Goal: Information Seeking & Learning: Learn about a topic

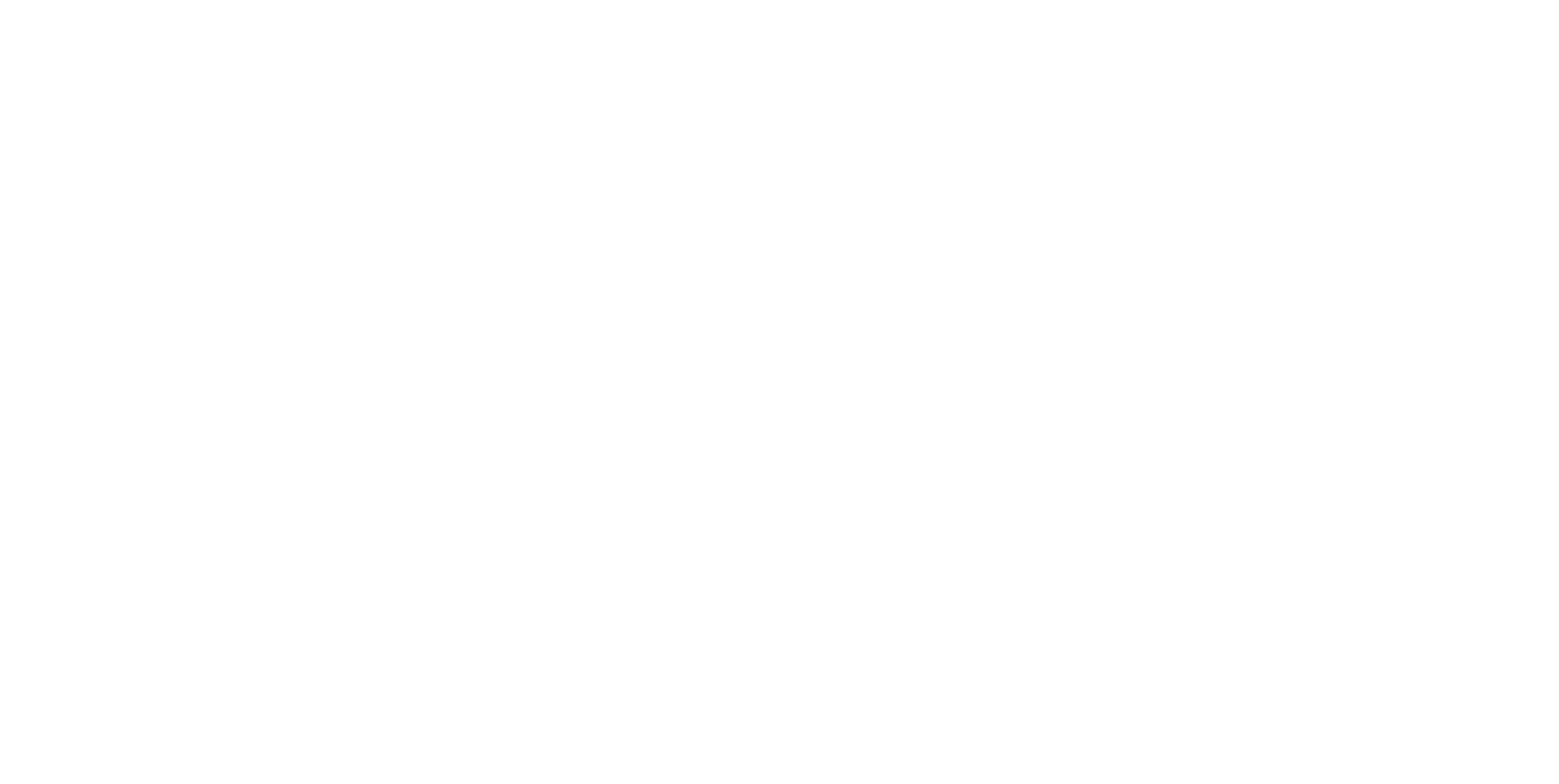
select select "Song"
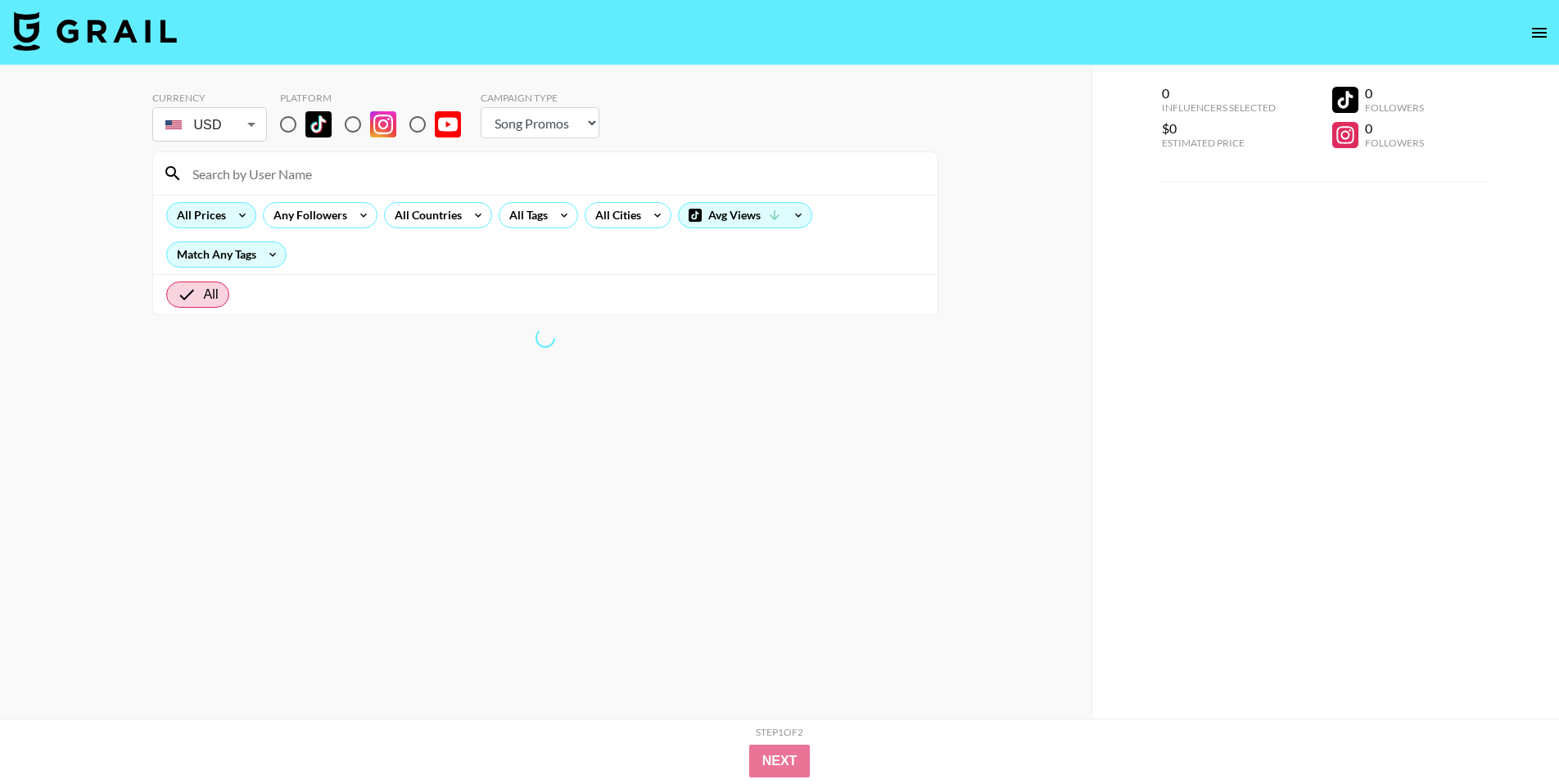
click at [210, 208] on div "All Prices" at bounding box center [198, 215] width 63 height 24
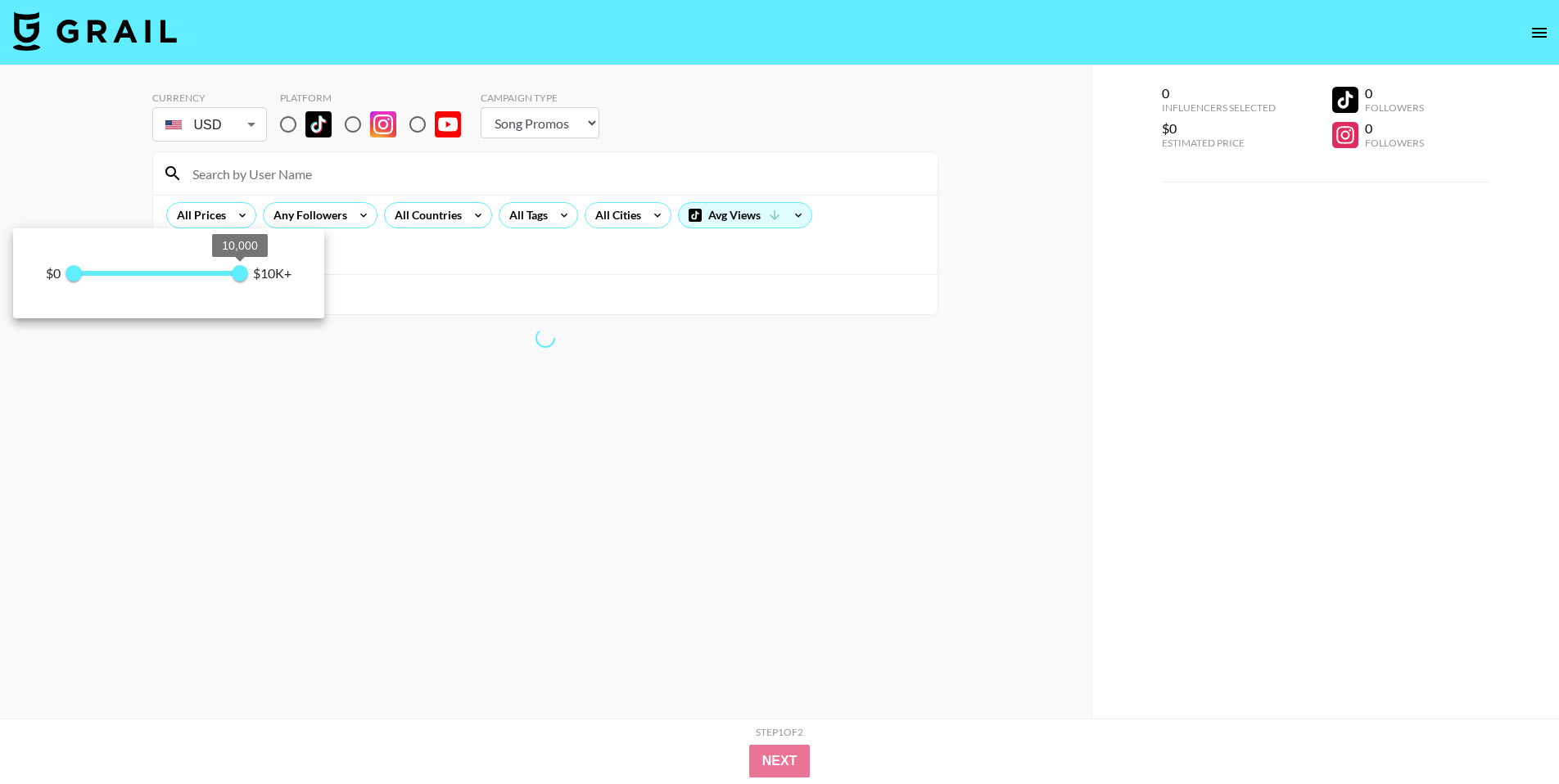
click at [55, 276] on div "$0 0 10,000 $10K+" at bounding box center [168, 273] width 246 height 24
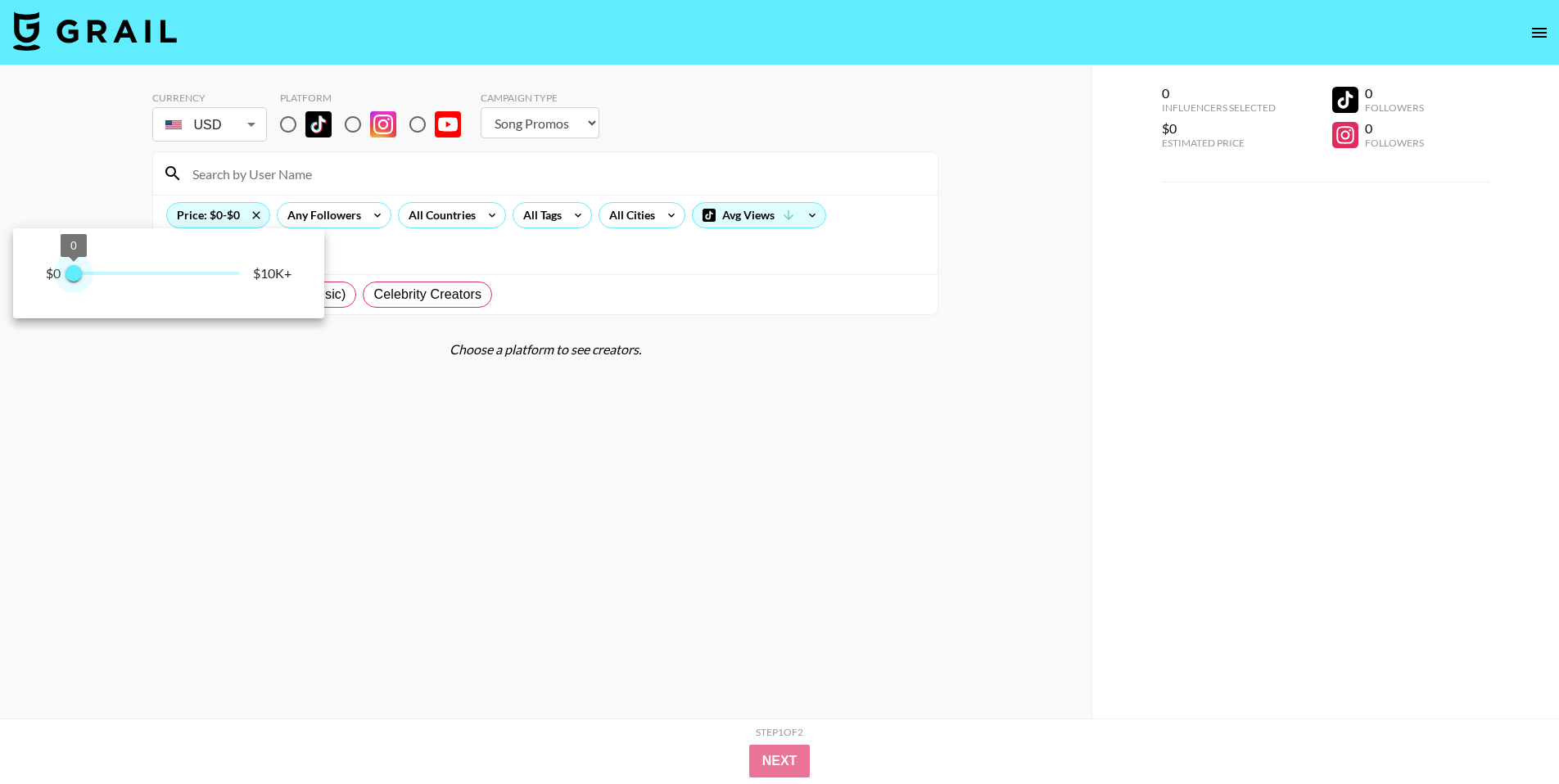
type input "250"
click at [79, 273] on span "250" at bounding box center [77, 273] width 17 height 16
click at [319, 164] on div at bounding box center [779, 392] width 1559 height 784
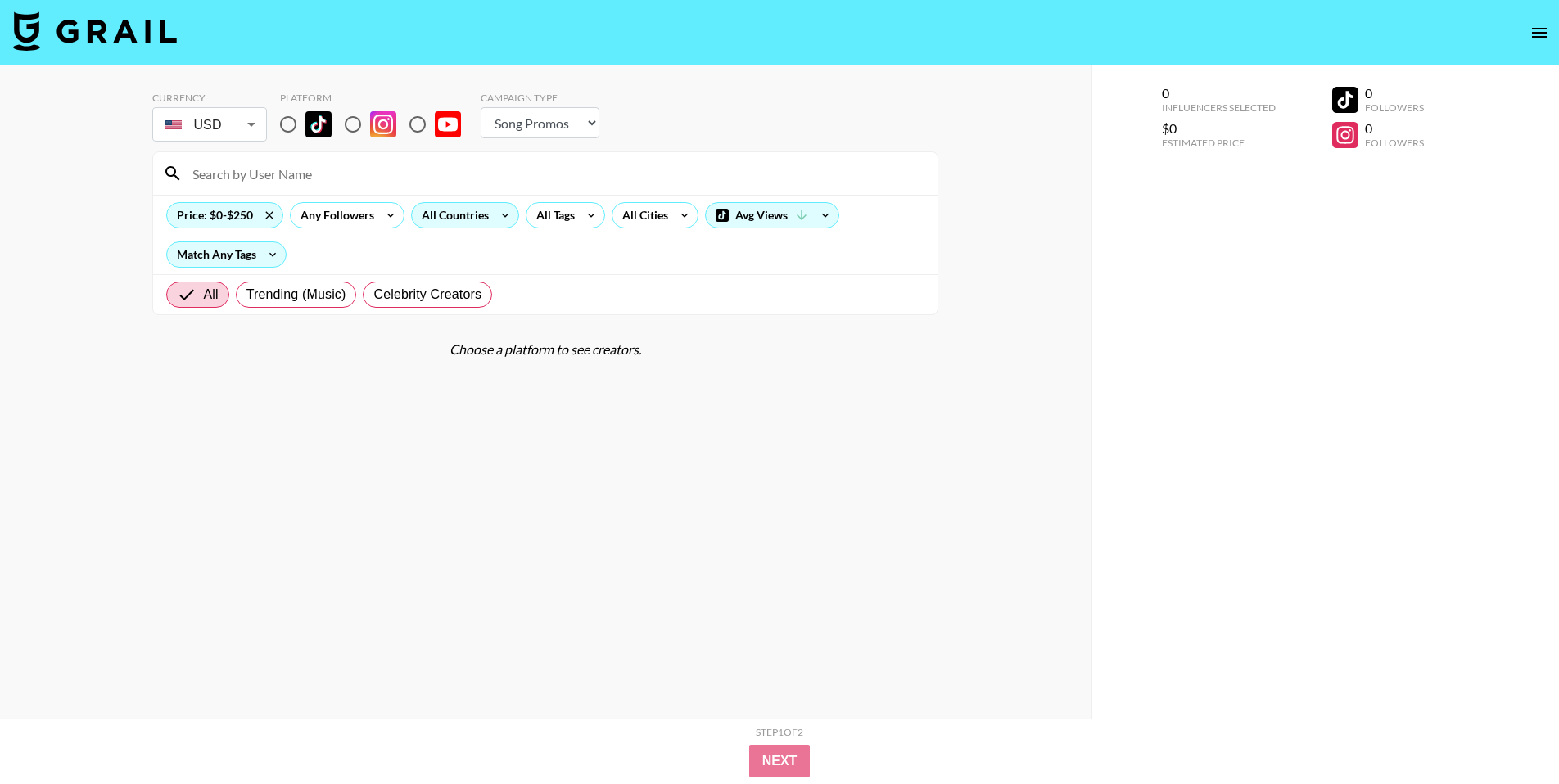
click at [448, 220] on div "All Countries" at bounding box center [452, 215] width 80 height 24
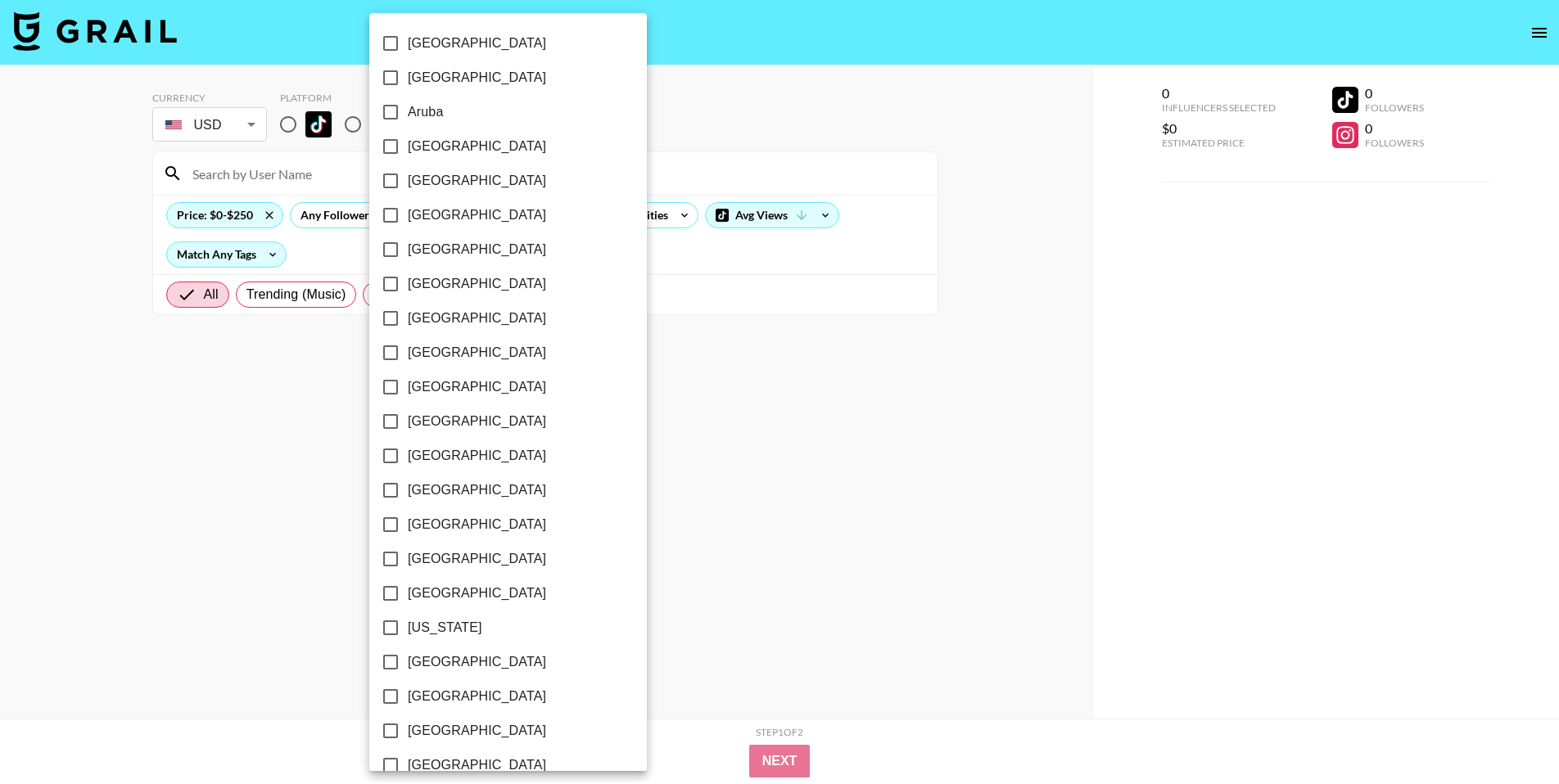
click at [454, 149] on span "[GEOGRAPHIC_DATA]" at bounding box center [476, 146] width 138 height 20
click at [407, 149] on input "[GEOGRAPHIC_DATA]" at bounding box center [391, 147] width 35 height 35
checkbox input "true"
drag, startPoint x: 307, startPoint y: 406, endPoint x: 383, endPoint y: 258, distance: 166.4
click at [307, 405] on div at bounding box center [779, 392] width 1559 height 784
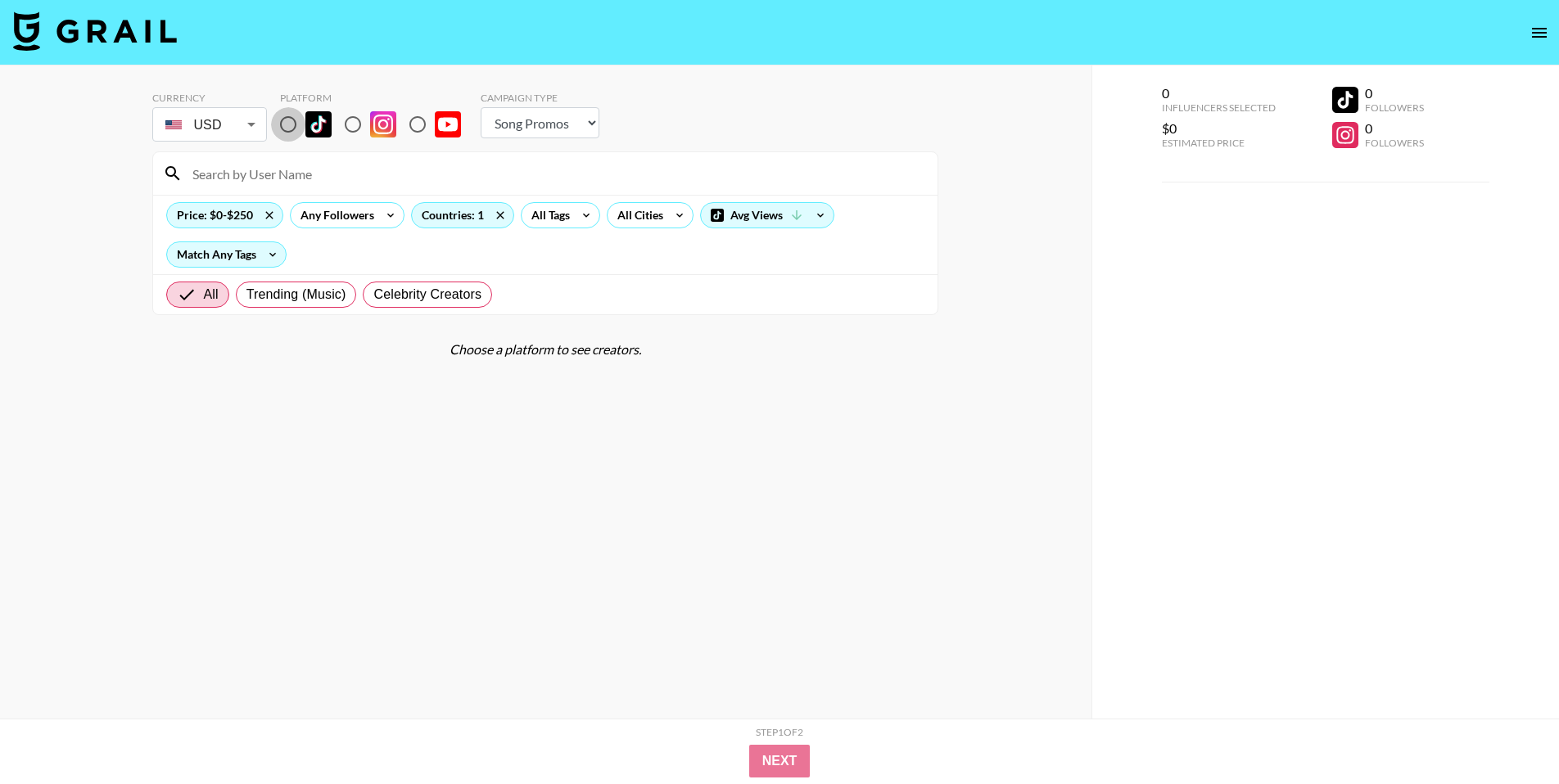
click at [292, 130] on input "radio" at bounding box center [288, 124] width 35 height 35
radio input "true"
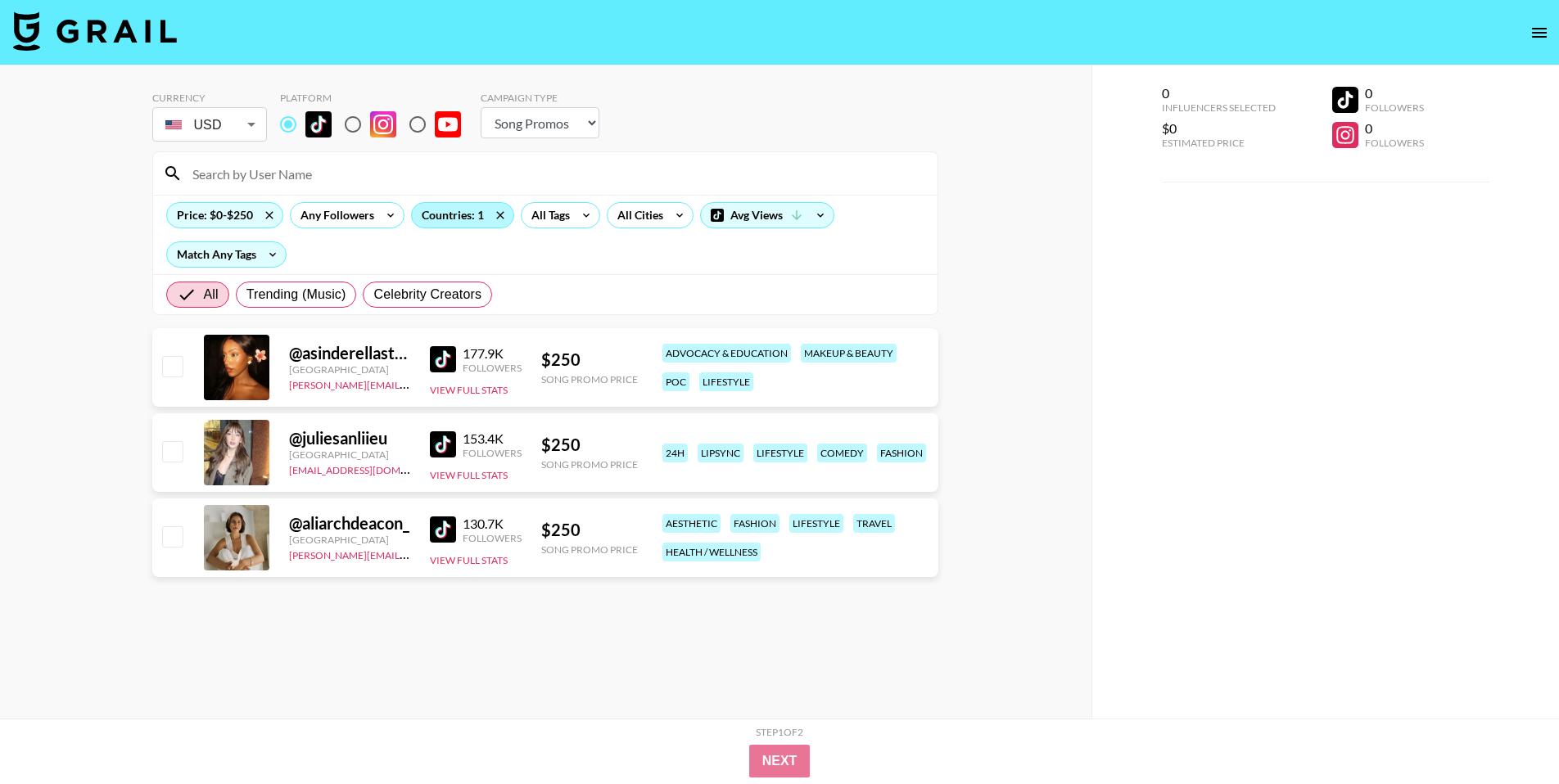
click at [467, 218] on div "Countries: 1" at bounding box center [462, 215] width 102 height 24
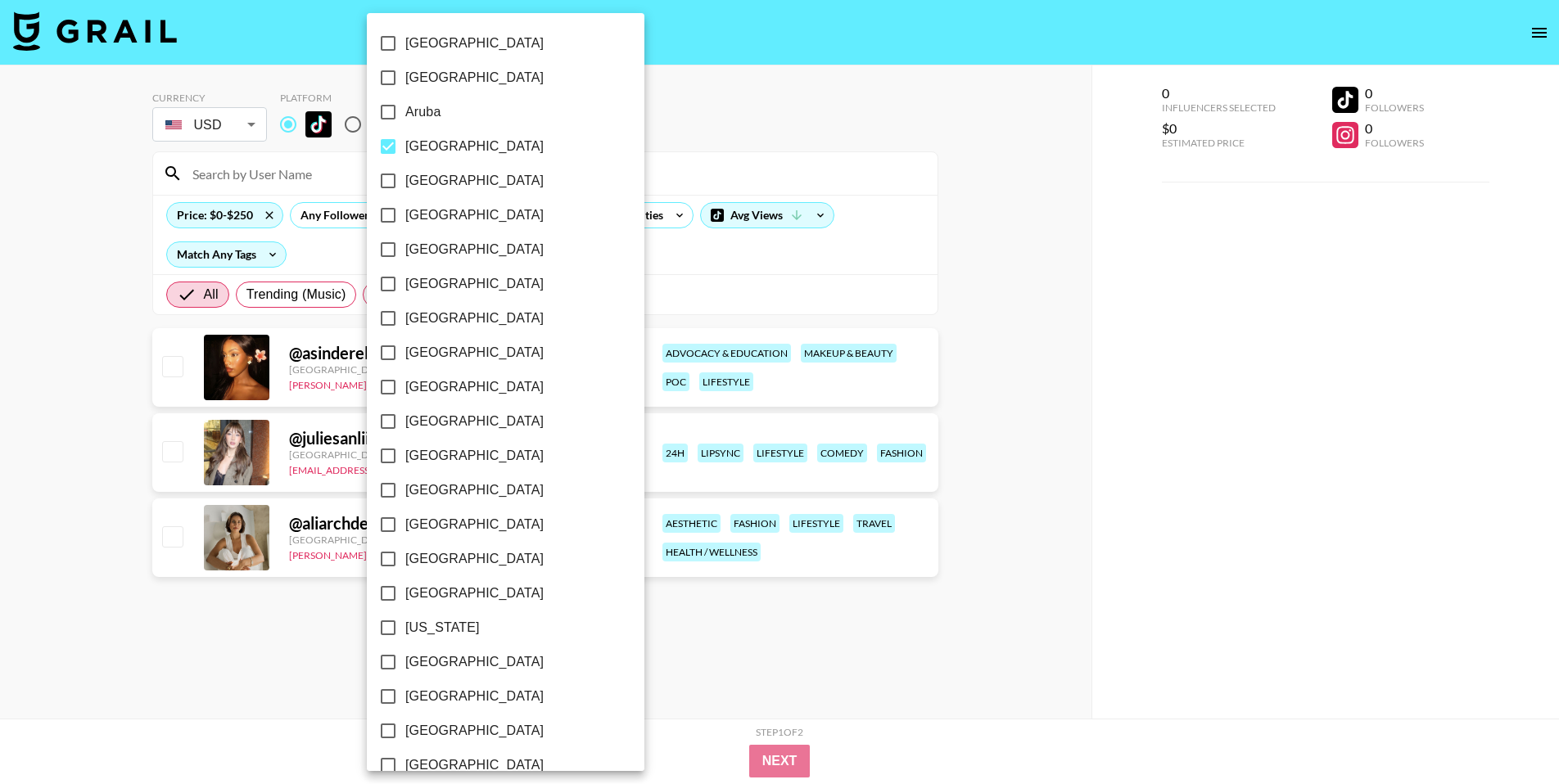
click at [425, 323] on span "[GEOGRAPHIC_DATA]" at bounding box center [474, 318] width 138 height 20
click at [406, 323] on input "[GEOGRAPHIC_DATA]" at bounding box center [388, 319] width 35 height 35
checkbox input "true"
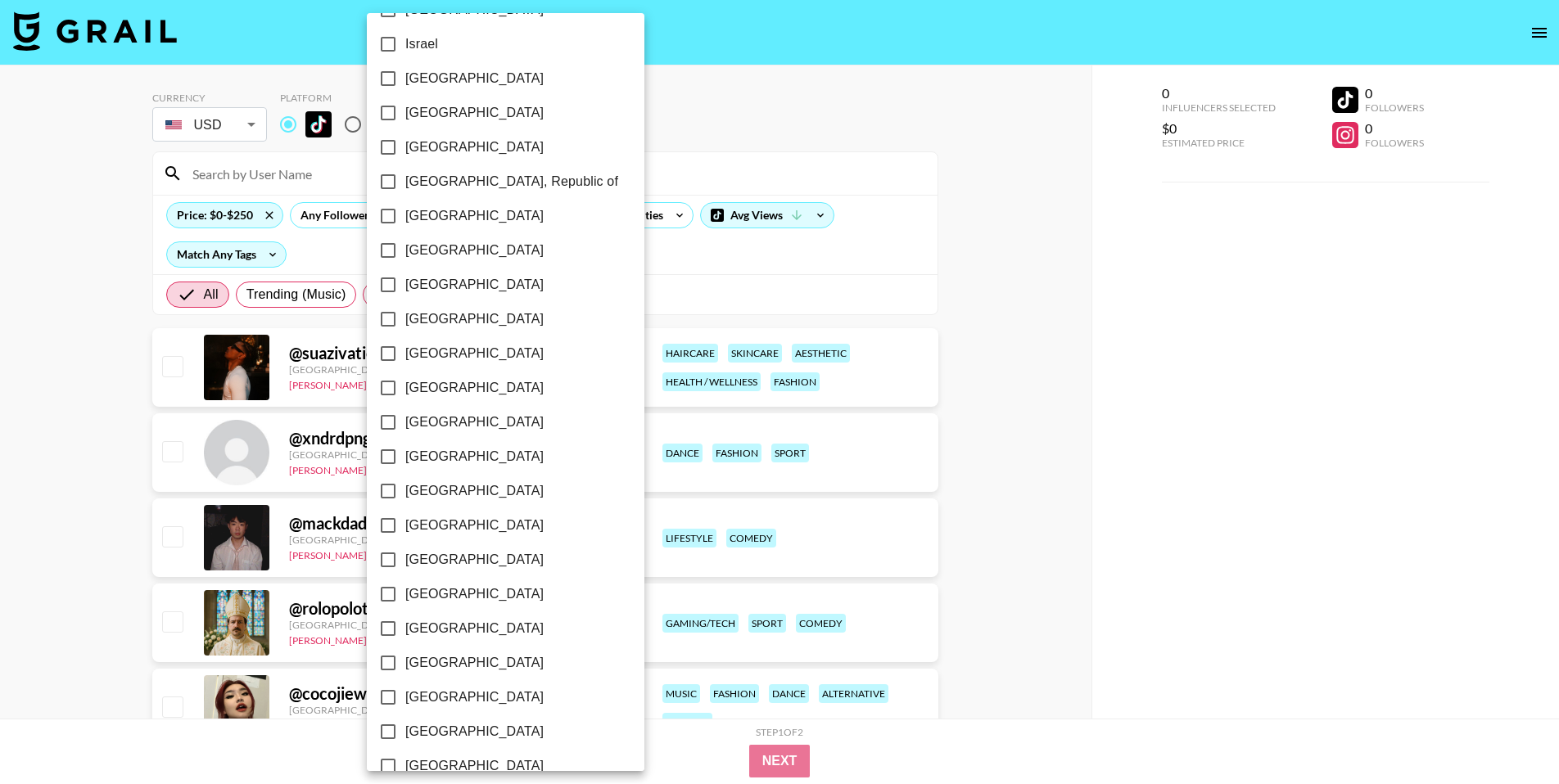
scroll to position [1124, 0]
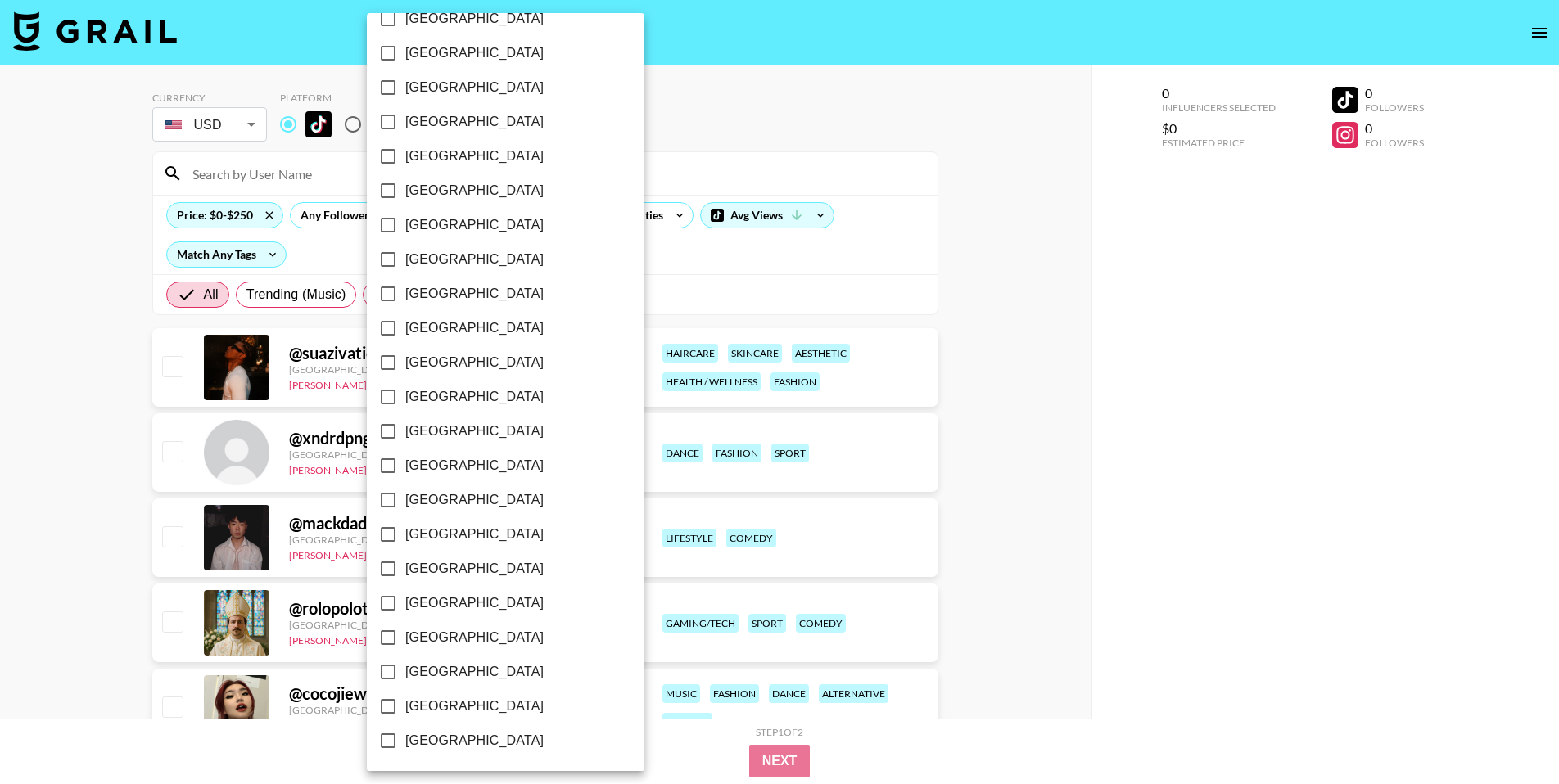
click at [427, 669] on span "[GEOGRAPHIC_DATA]" at bounding box center [474, 672] width 138 height 20
click at [406, 669] on input "[GEOGRAPHIC_DATA]" at bounding box center [388, 672] width 35 height 35
checkbox input "true"
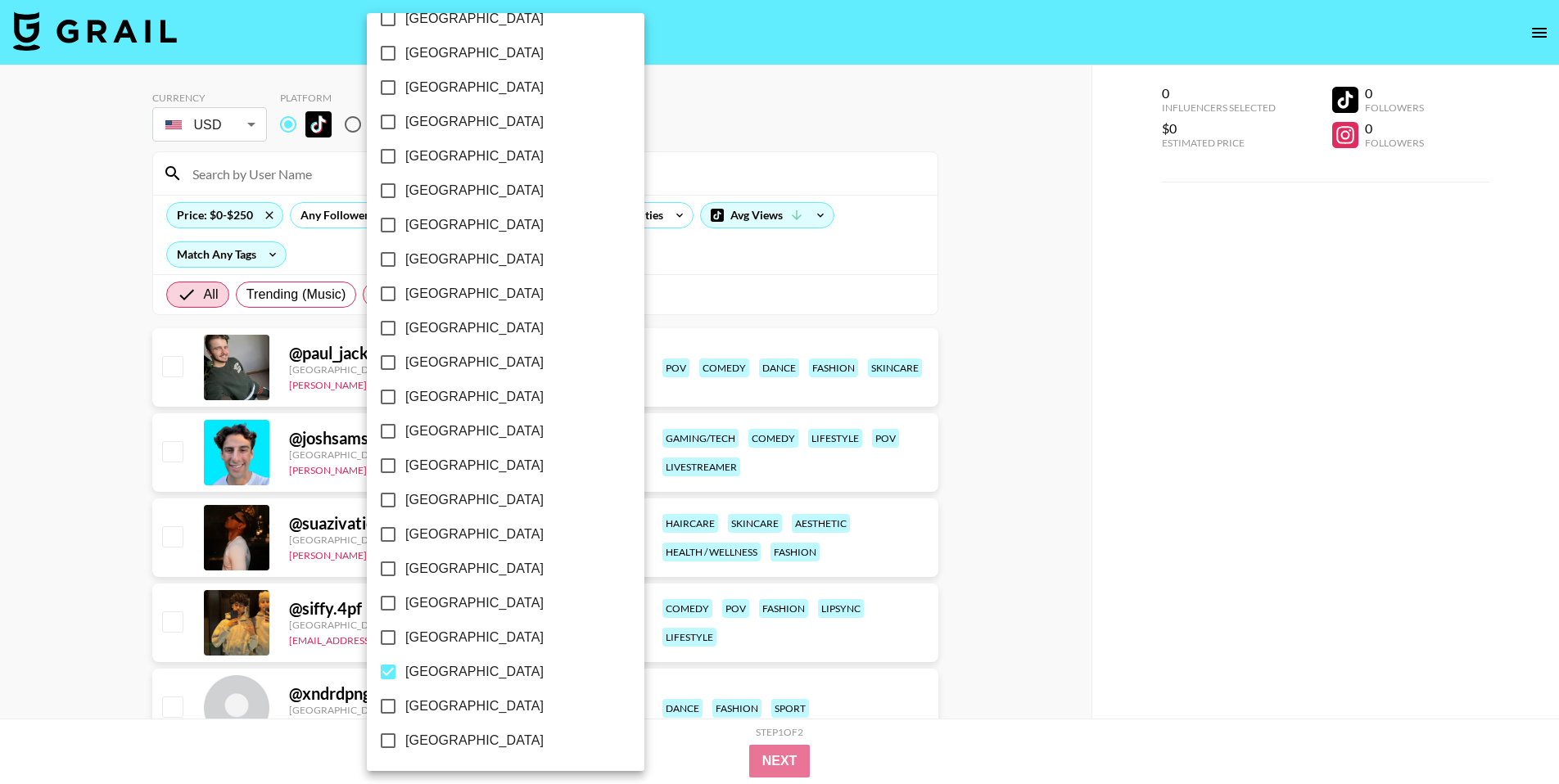
drag, startPoint x: 1049, startPoint y: 464, endPoint x: 786, endPoint y: 383, distance: 275.2
click at [1048, 463] on div at bounding box center [779, 392] width 1559 height 784
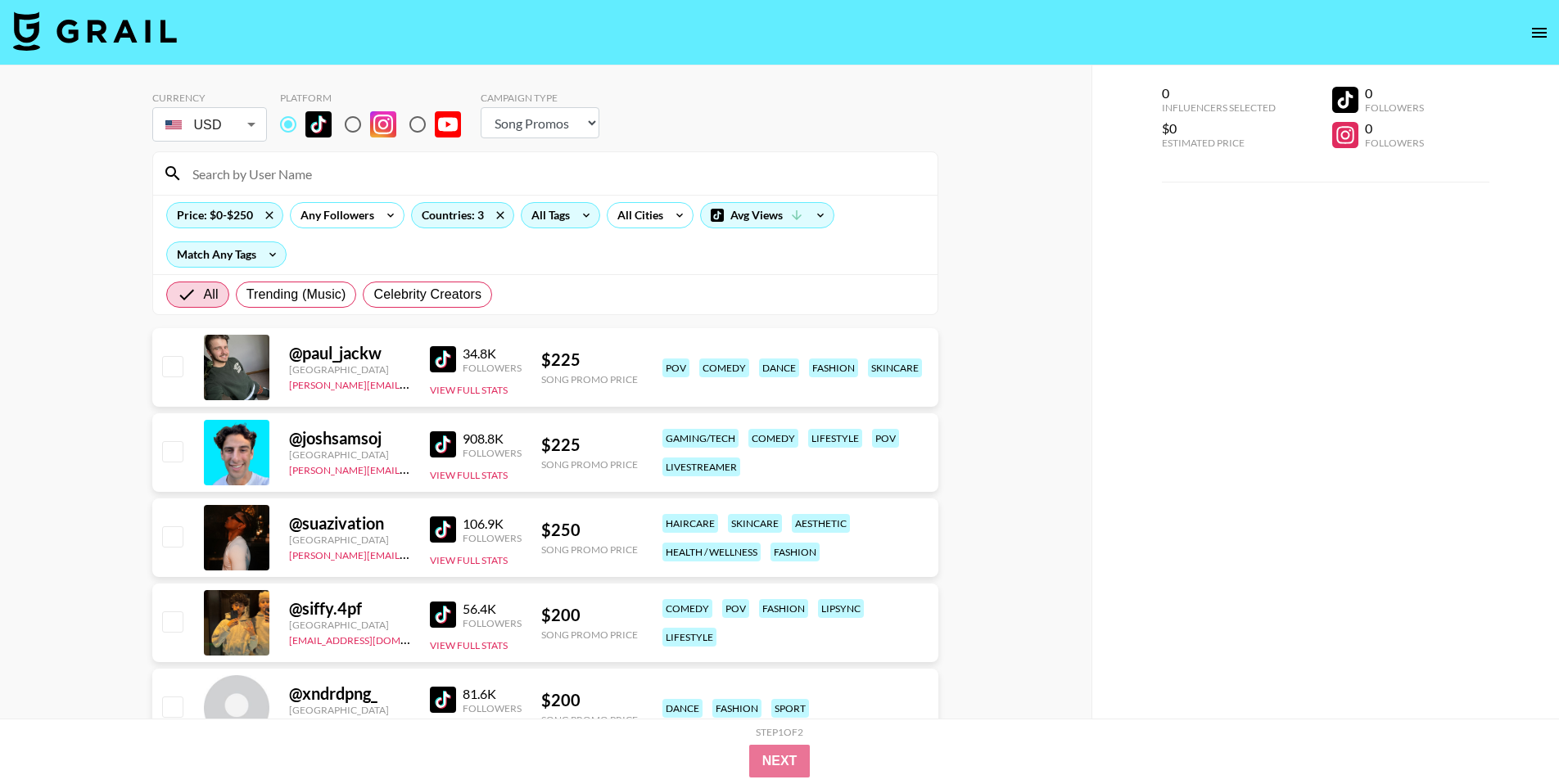
click at [565, 221] on div "All Tags" at bounding box center [546, 215] width 51 height 24
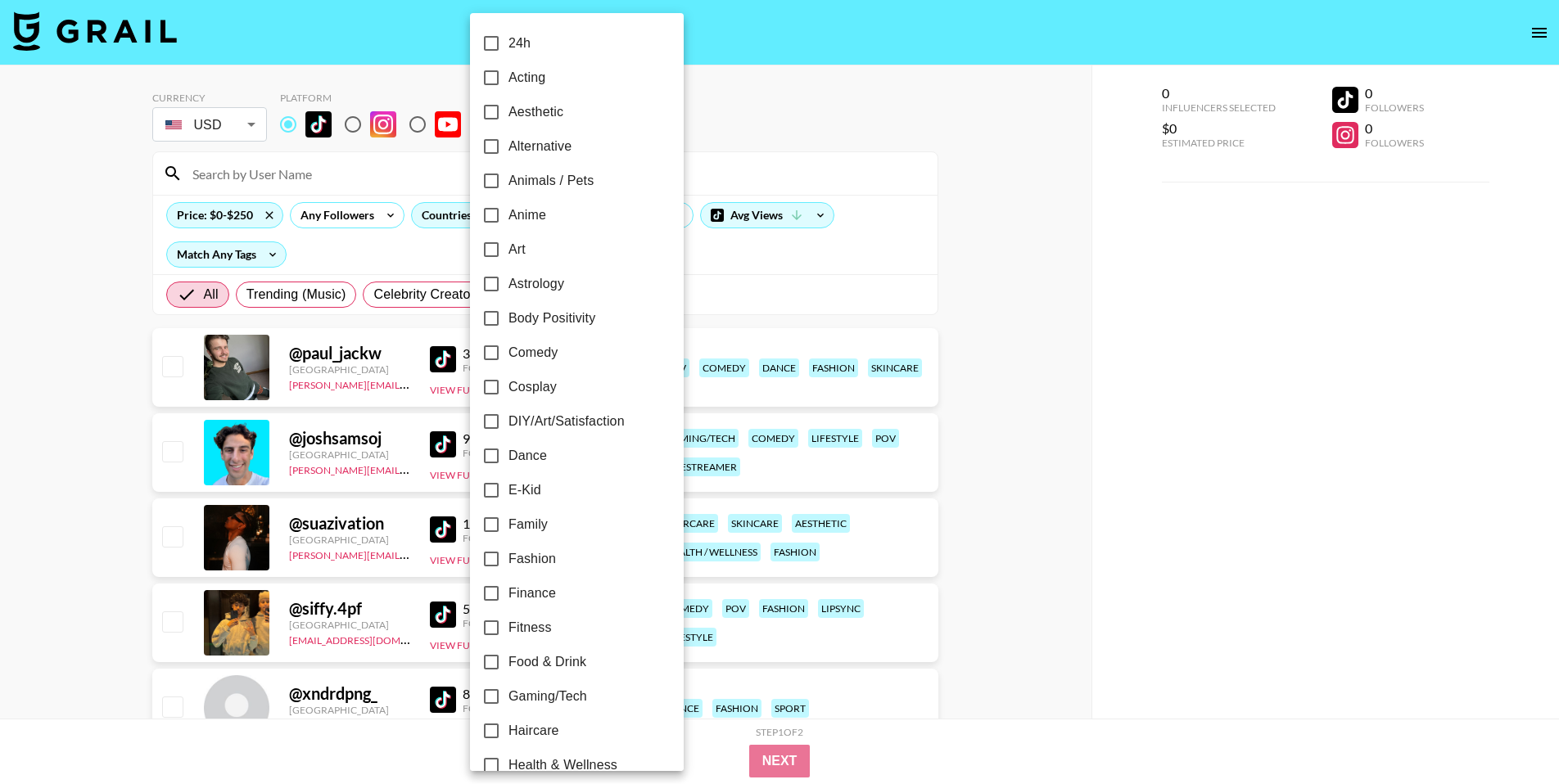
click at [529, 457] on span "Dance" at bounding box center [527, 456] width 38 height 20
click at [508, 457] on input "Dance" at bounding box center [492, 456] width 35 height 35
checkbox input "true"
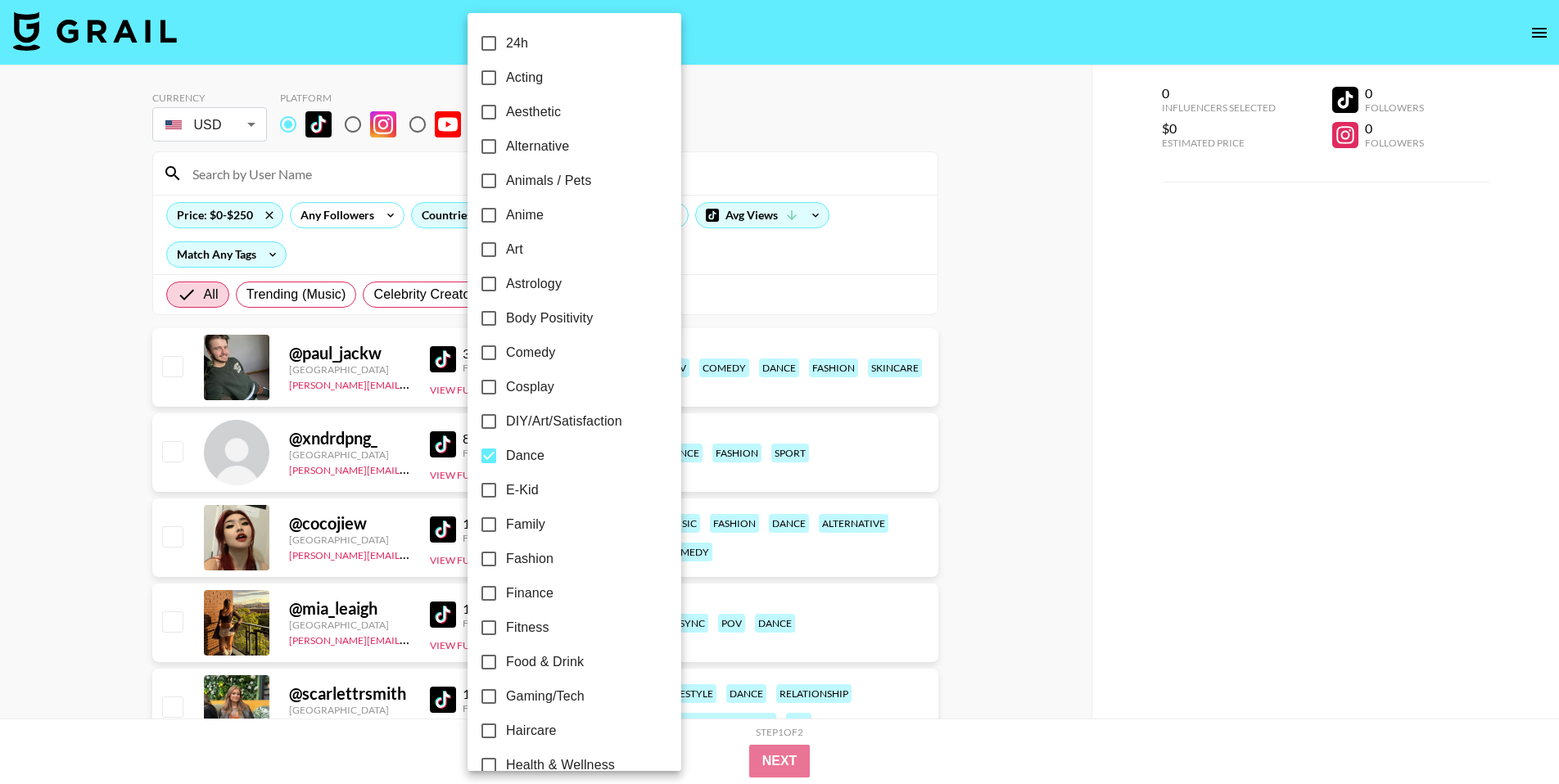
drag, startPoint x: 993, startPoint y: 363, endPoint x: 968, endPoint y: 364, distance: 25.0
click at [993, 363] on div at bounding box center [779, 392] width 1559 height 784
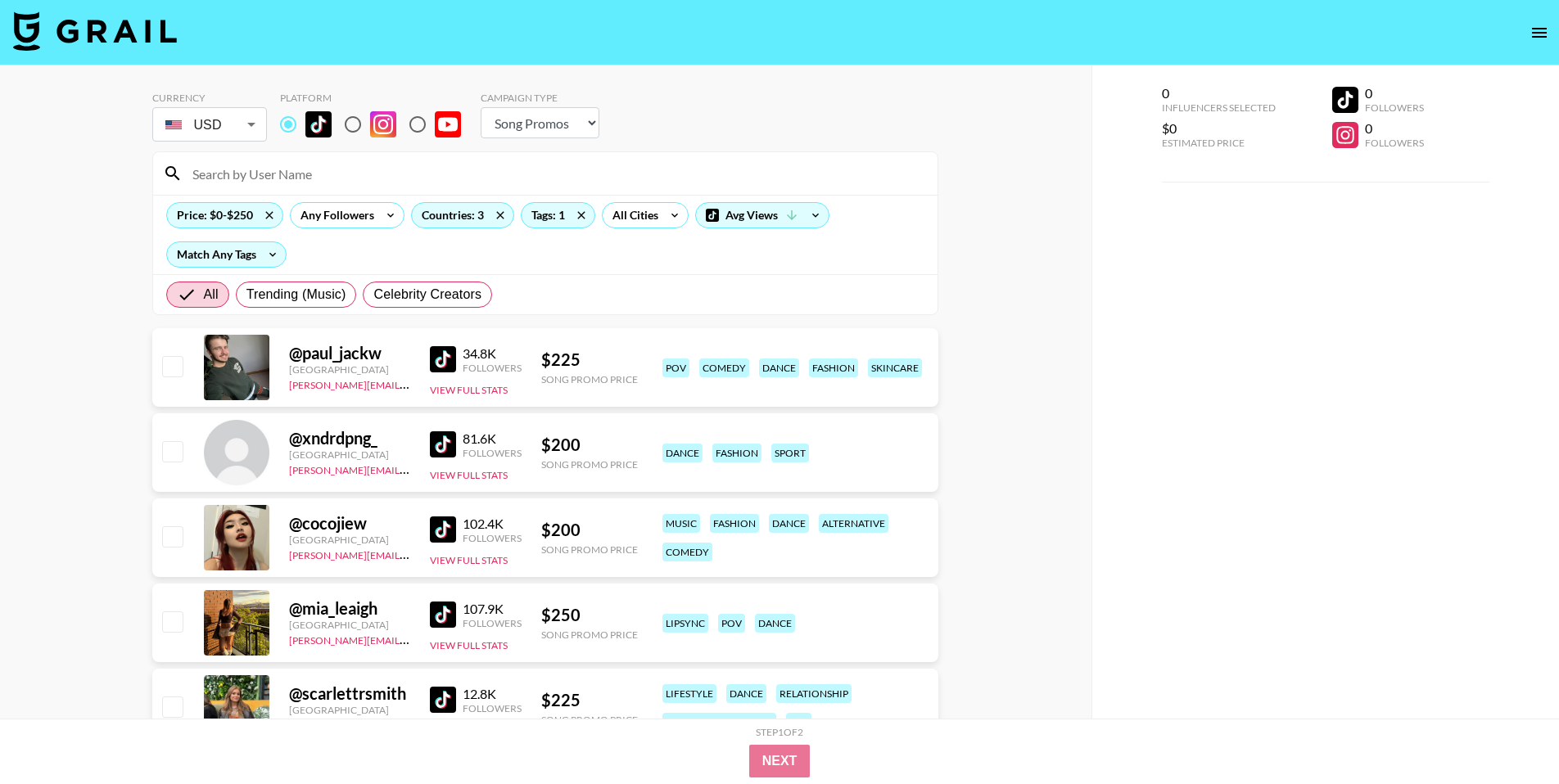
click at [447, 359] on img at bounding box center [443, 359] width 26 height 26
click at [443, 540] on img at bounding box center [443, 530] width 26 height 26
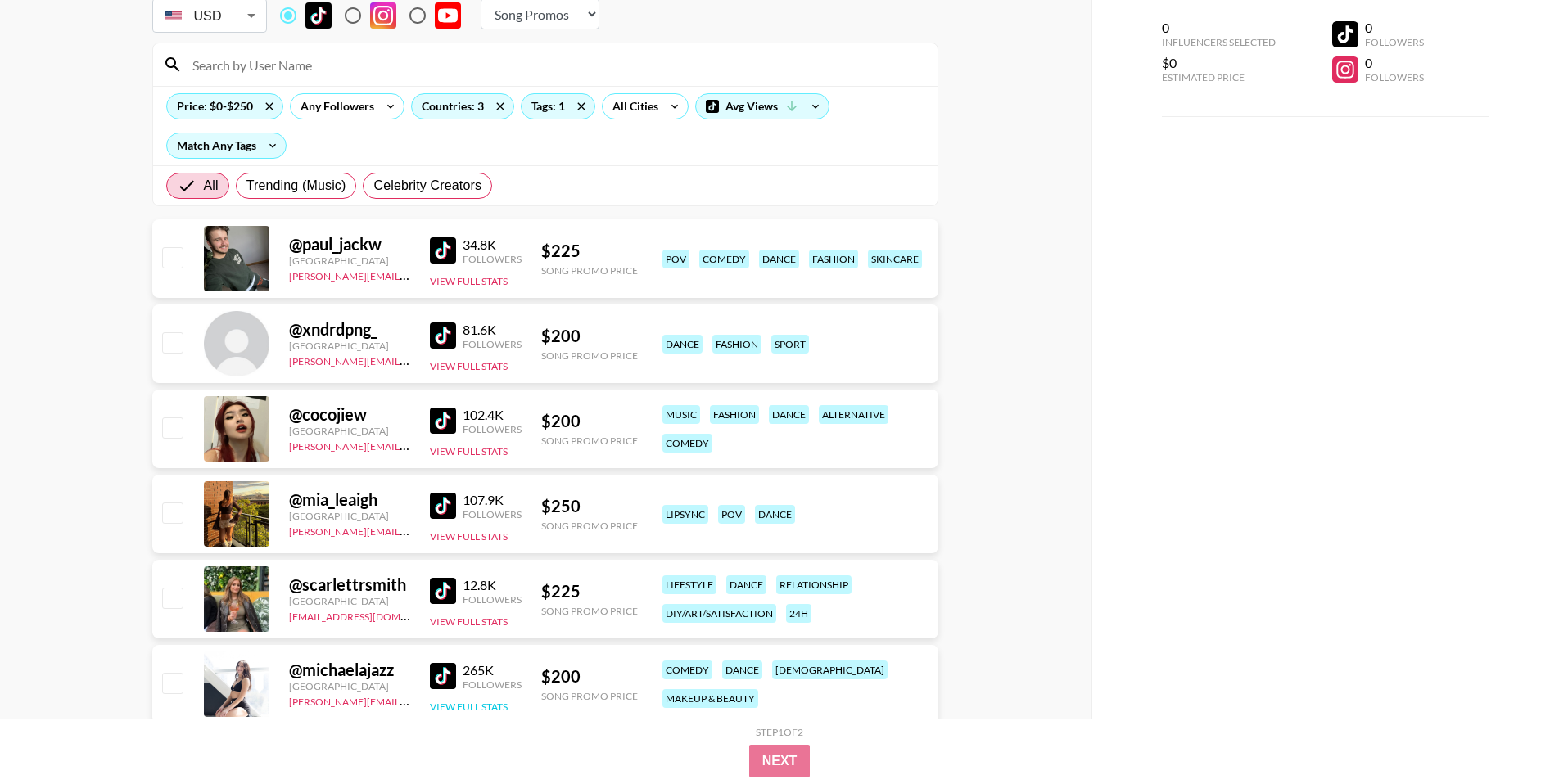
scroll to position [115, 0]
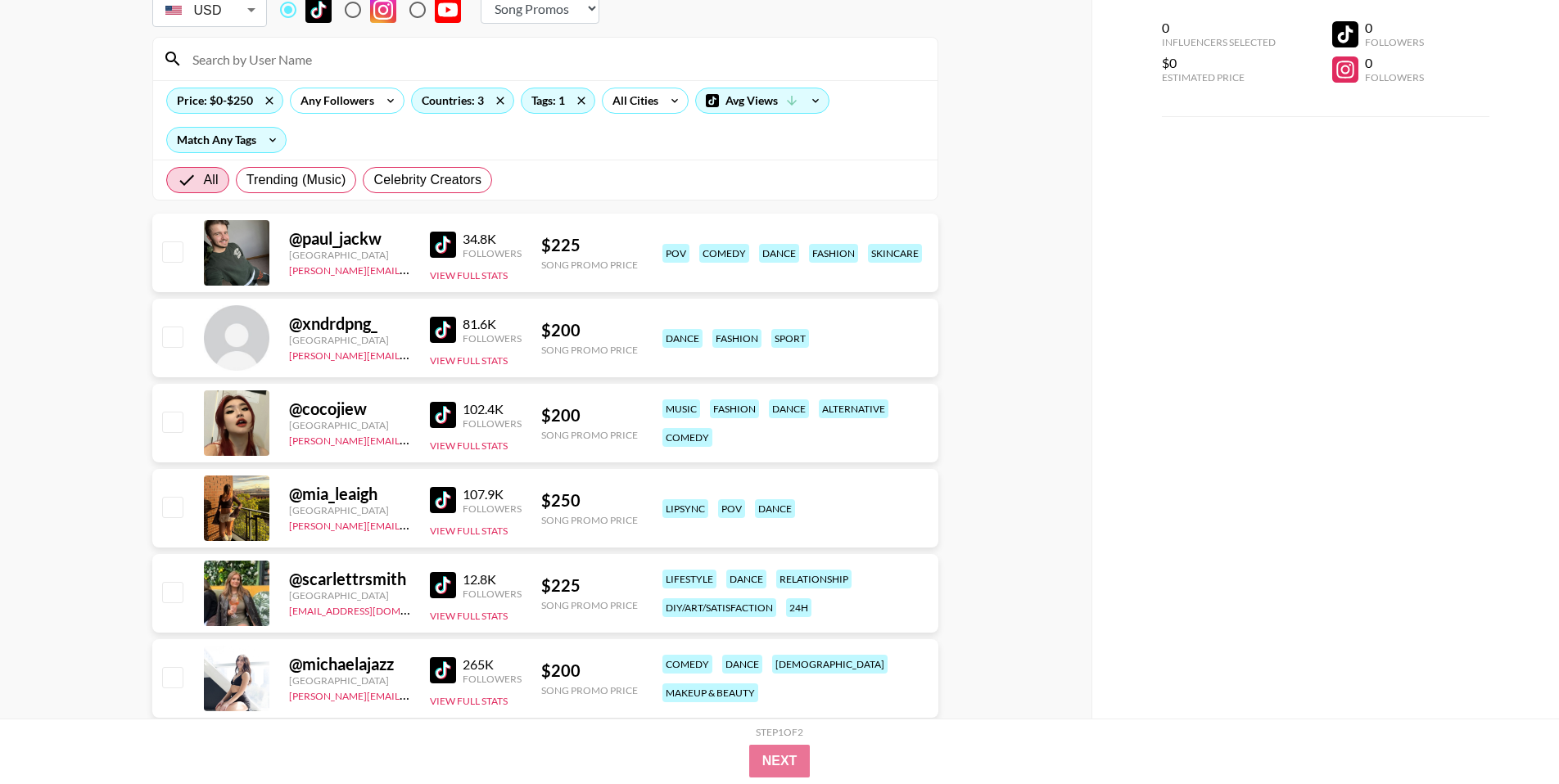
click at [439, 497] on img at bounding box center [443, 500] width 26 height 26
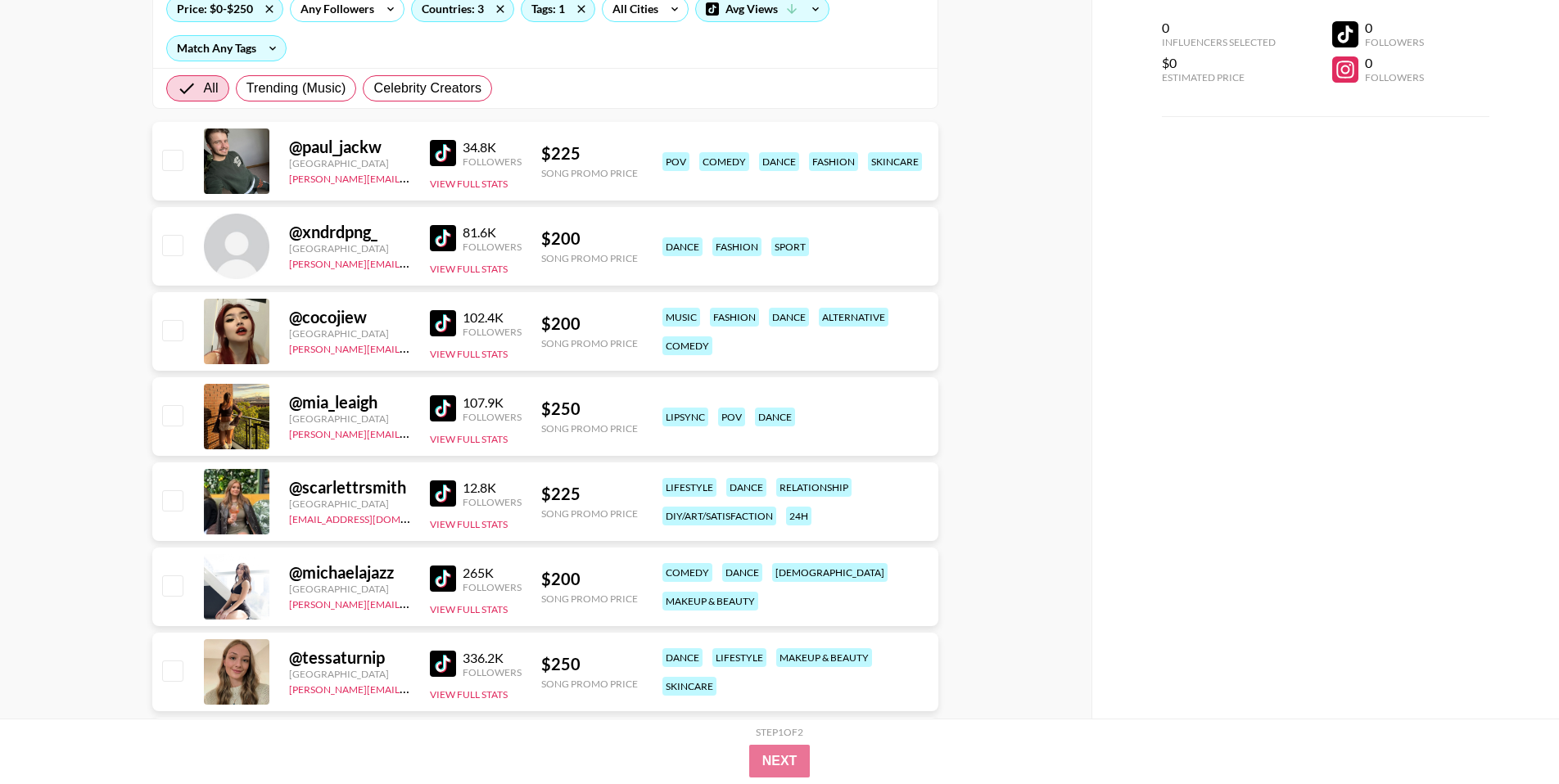
scroll to position [209, 0]
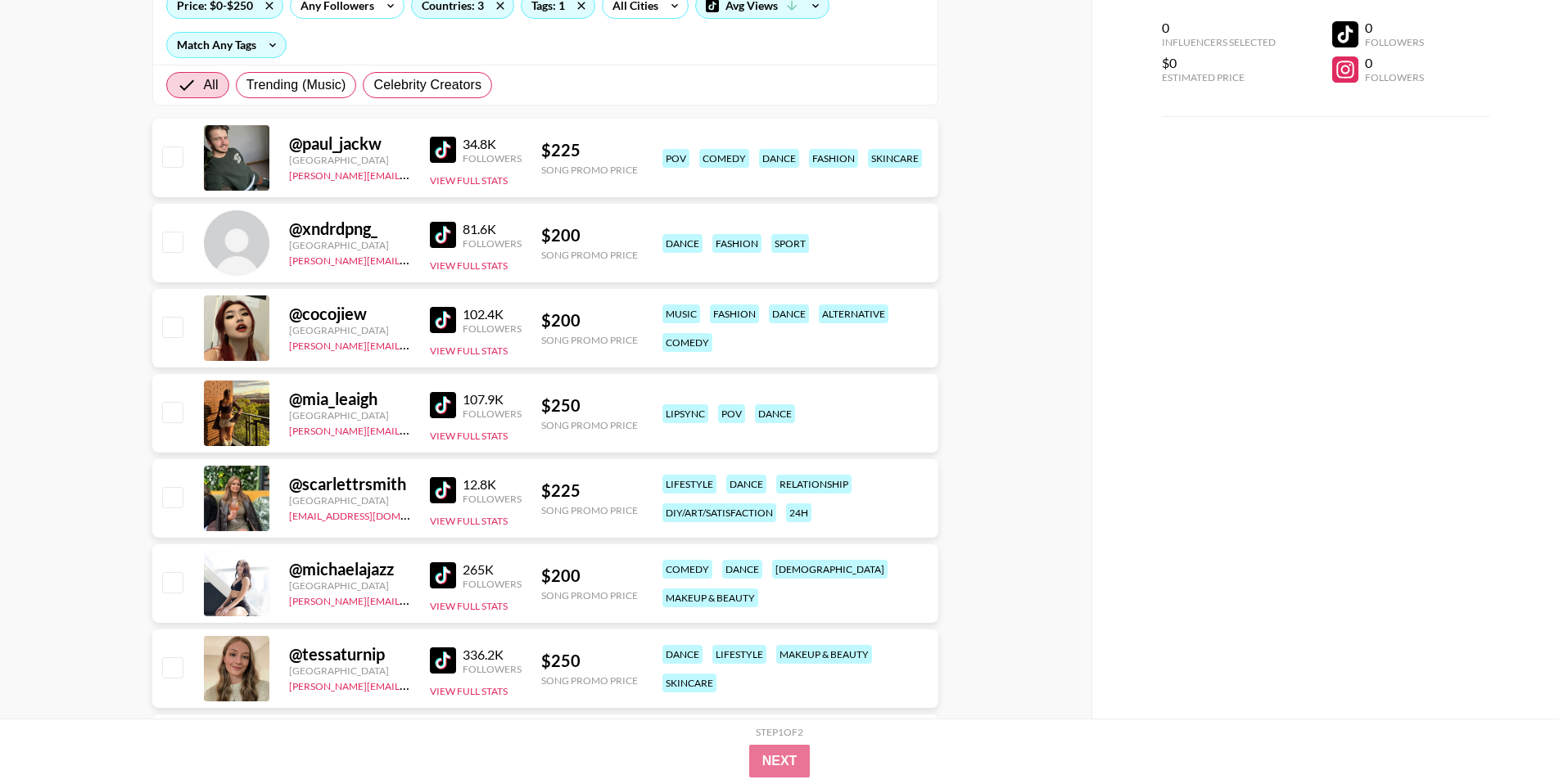
click at [439, 487] on img at bounding box center [443, 491] width 26 height 26
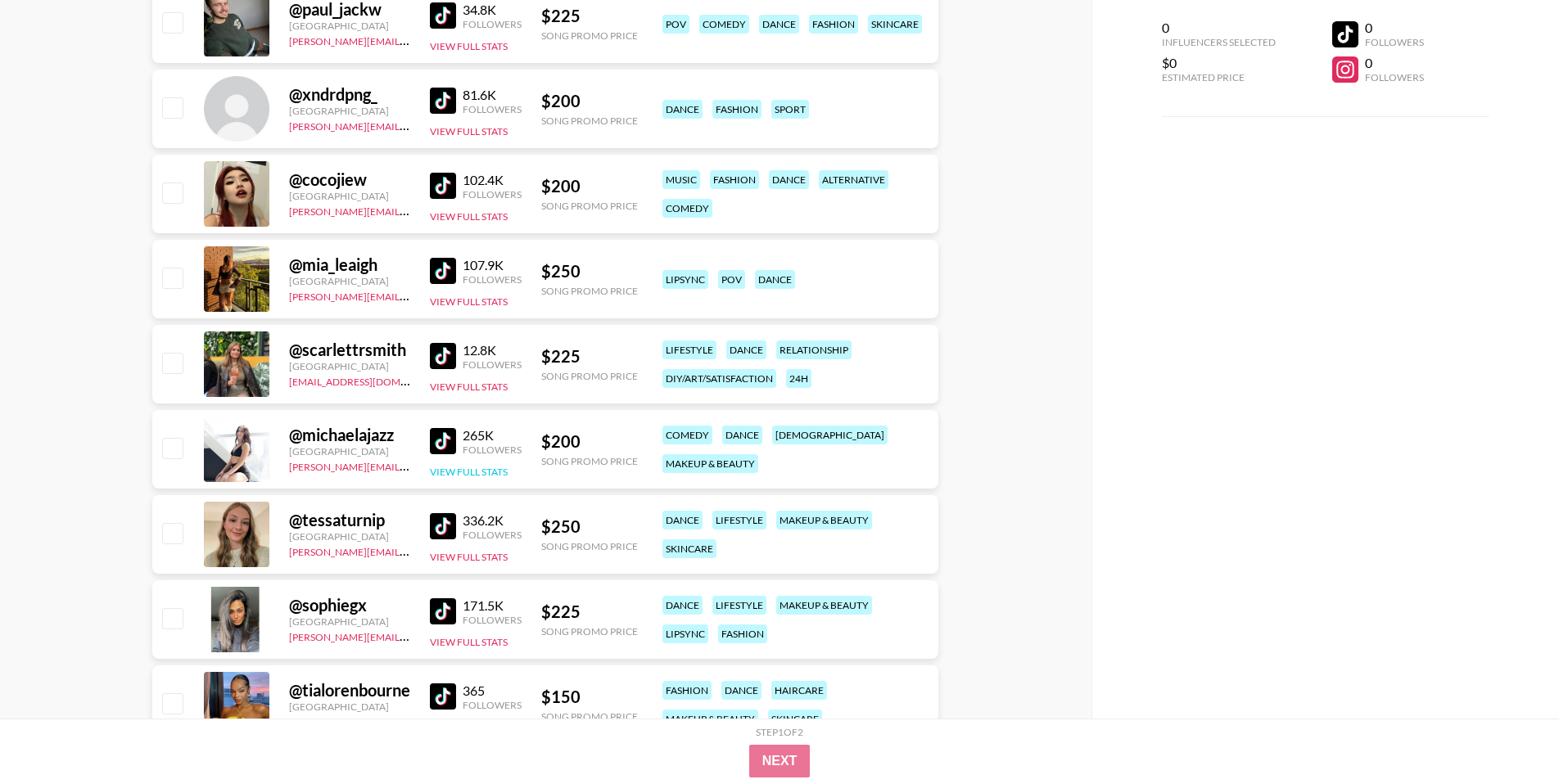
scroll to position [346, 0]
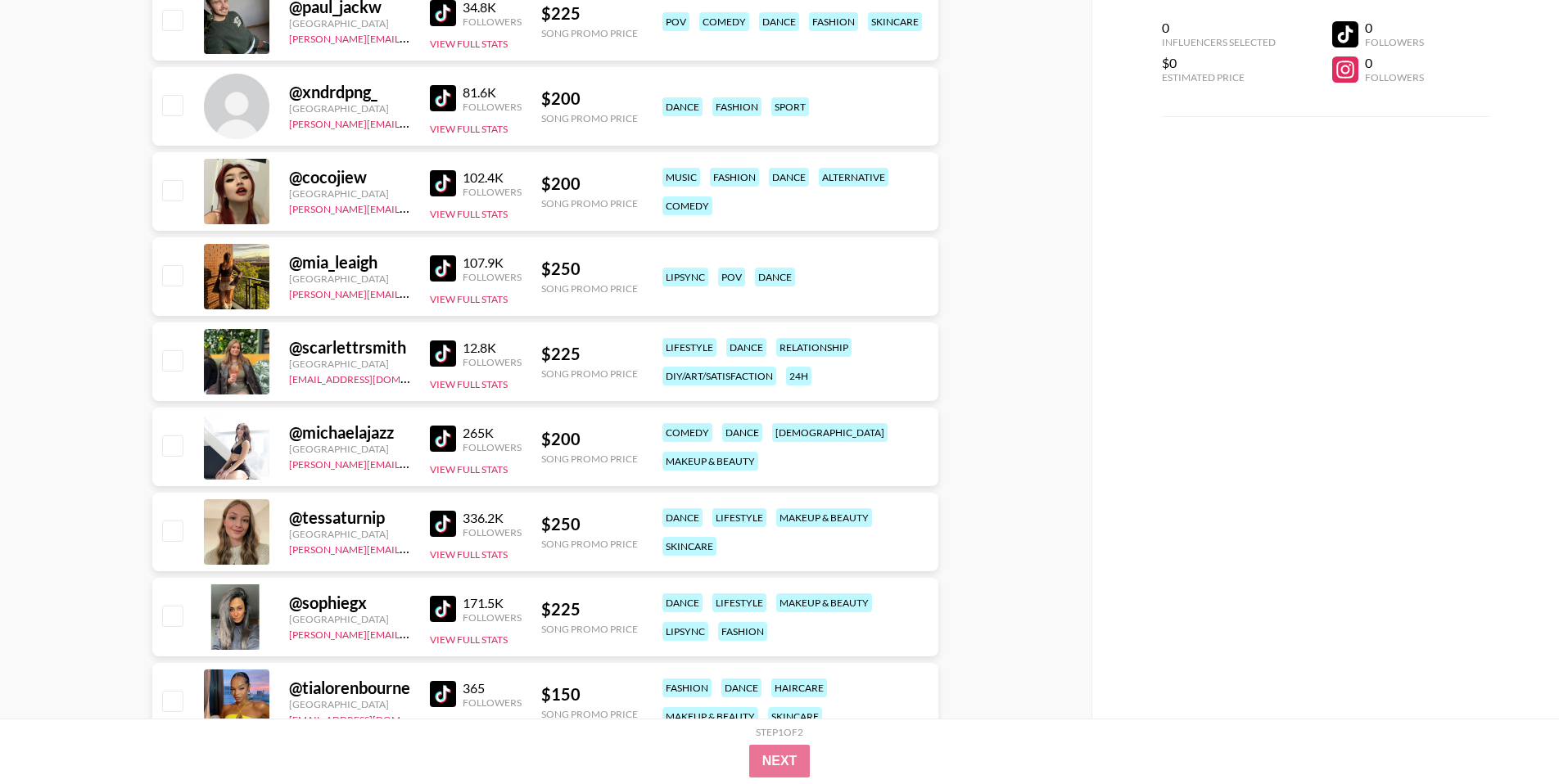
click at [439, 445] on img at bounding box center [443, 438] width 26 height 26
